Goal: Check status: Check status

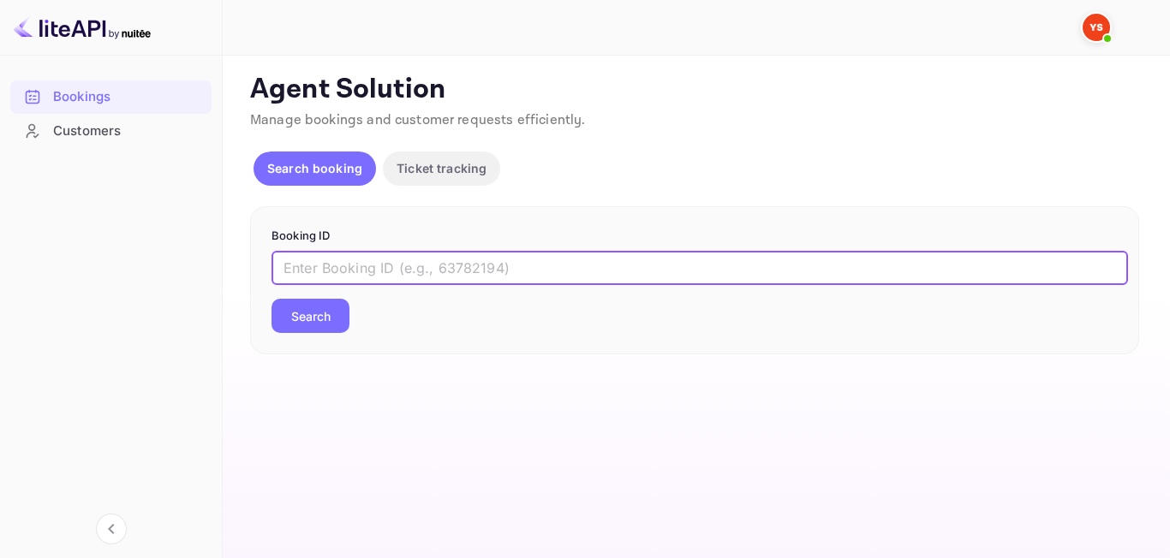
paste input "9299589"
type input "9299589"
click at [304, 305] on button "Search" at bounding box center [311, 316] width 78 height 34
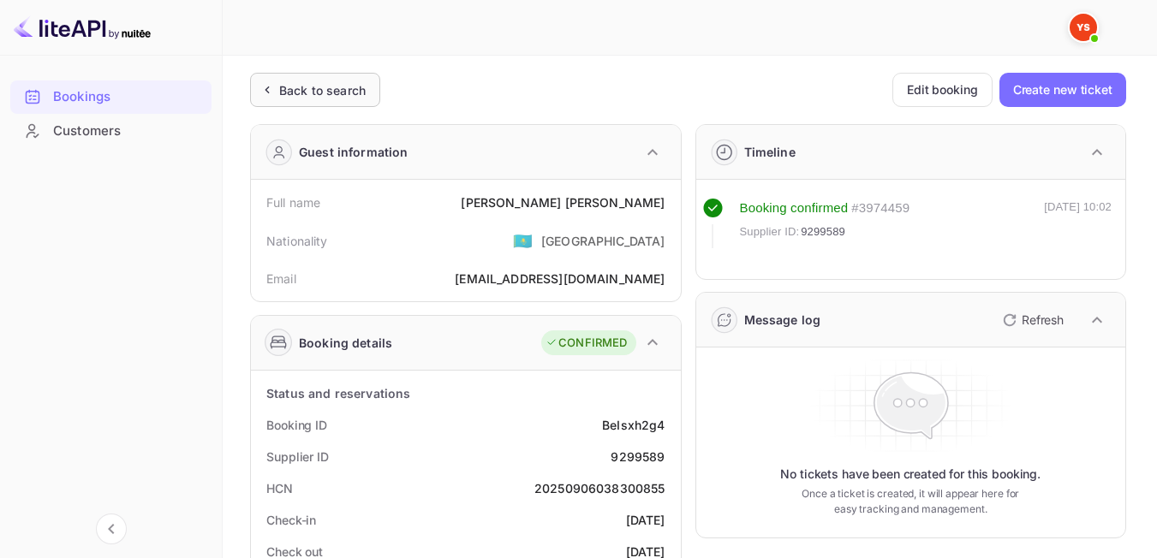
click at [319, 105] on div "Back to search" at bounding box center [315, 90] width 130 height 34
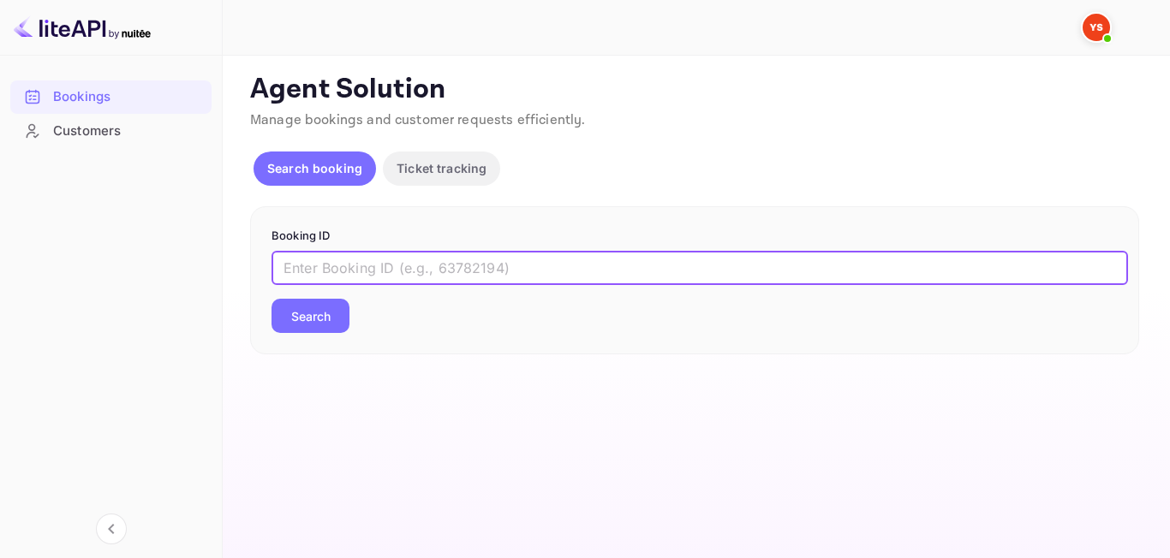
paste input "9160799"
type input "9160799"
click at [347, 317] on button "Search" at bounding box center [311, 316] width 78 height 34
